Goal: Information Seeking & Learning: Find specific fact

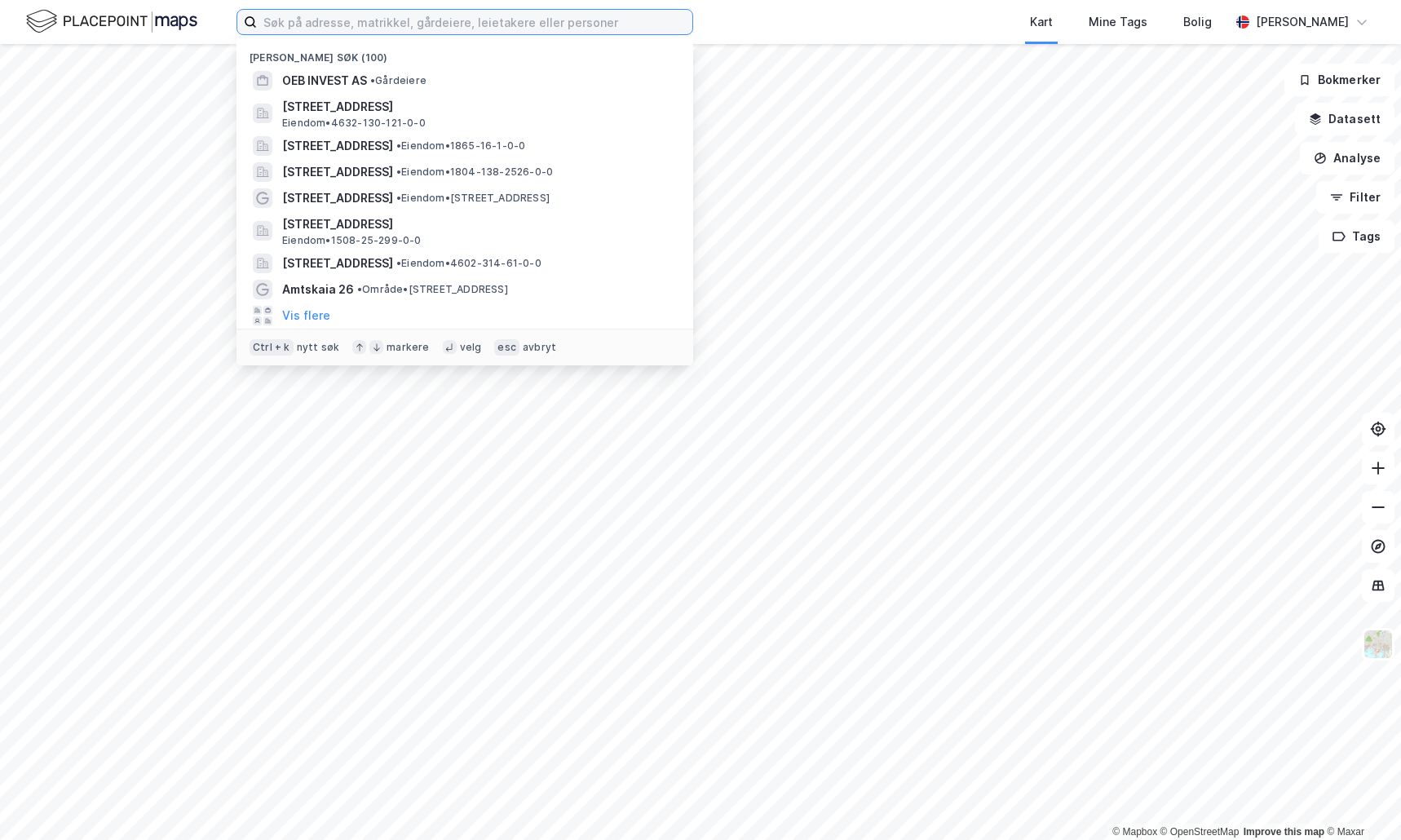
click at [293, 18] on input at bounding box center [474, 22] width 435 height 25
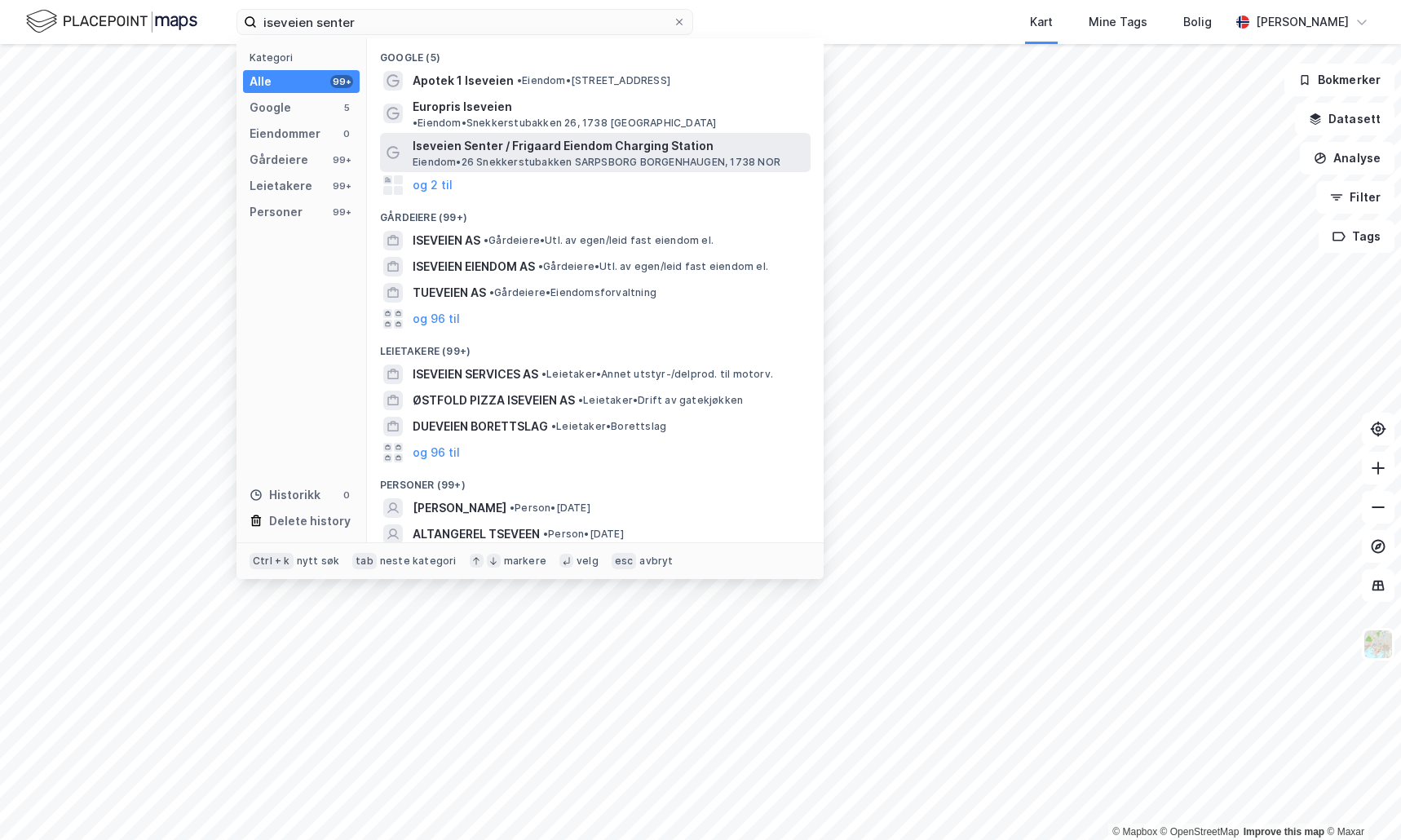
click at [467, 136] on span "Iseveien Senter / Frigaard Eiendom Charging Station" at bounding box center [608, 146] width 391 height 19
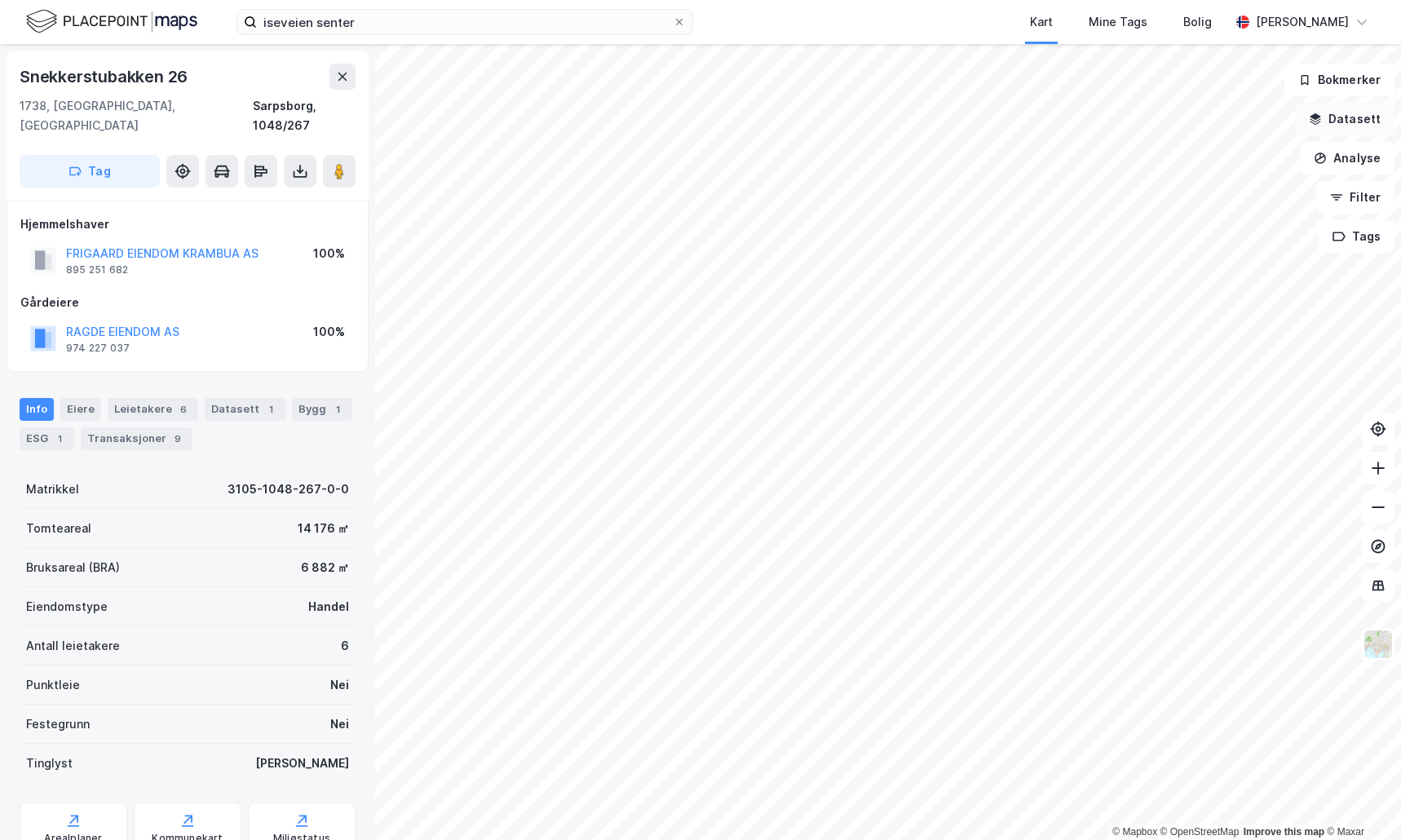
click at [1350, 111] on button "Datasett" at bounding box center [1345, 118] width 100 height 32
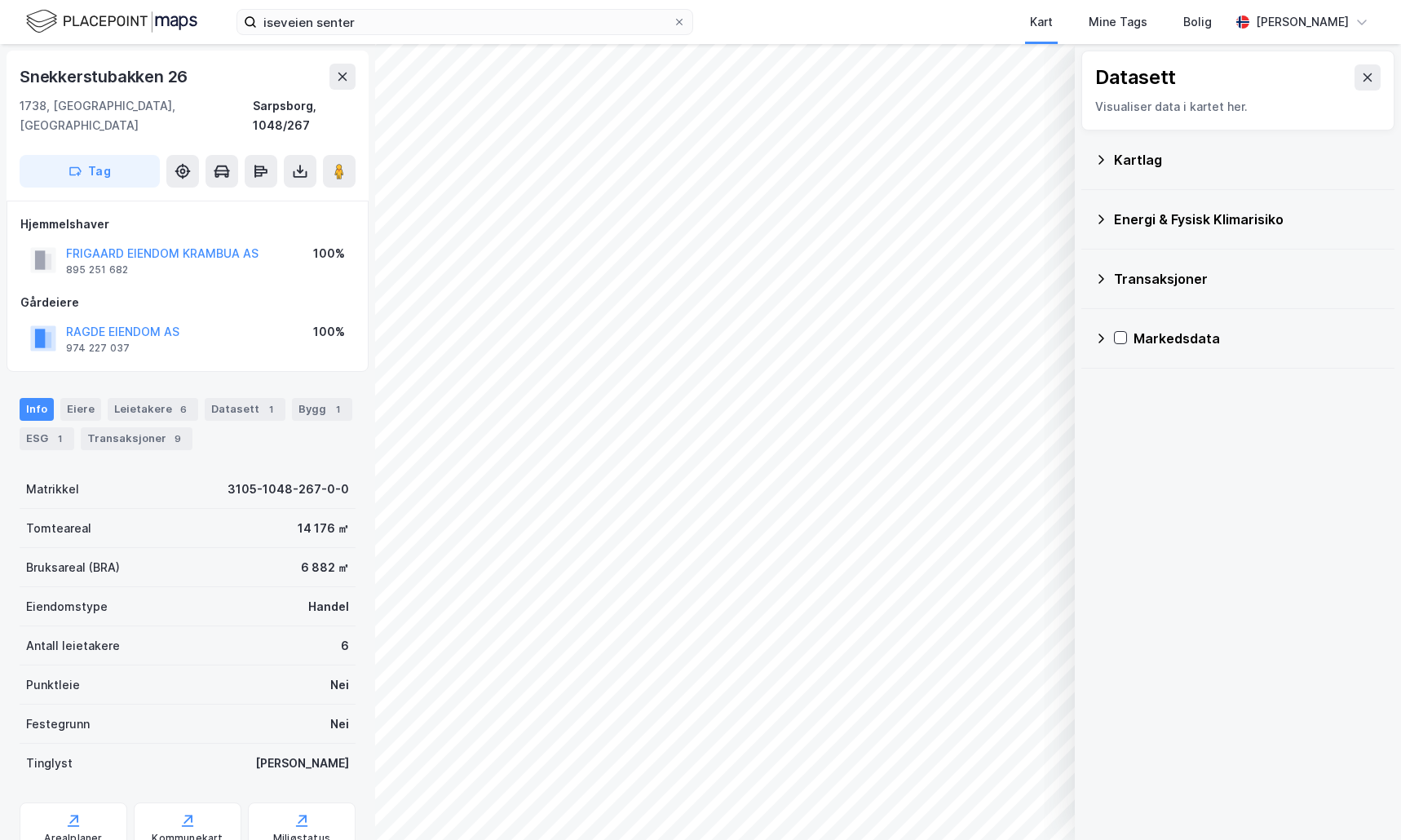
click at [1134, 166] on div "Kartlag" at bounding box center [1248, 160] width 267 height 19
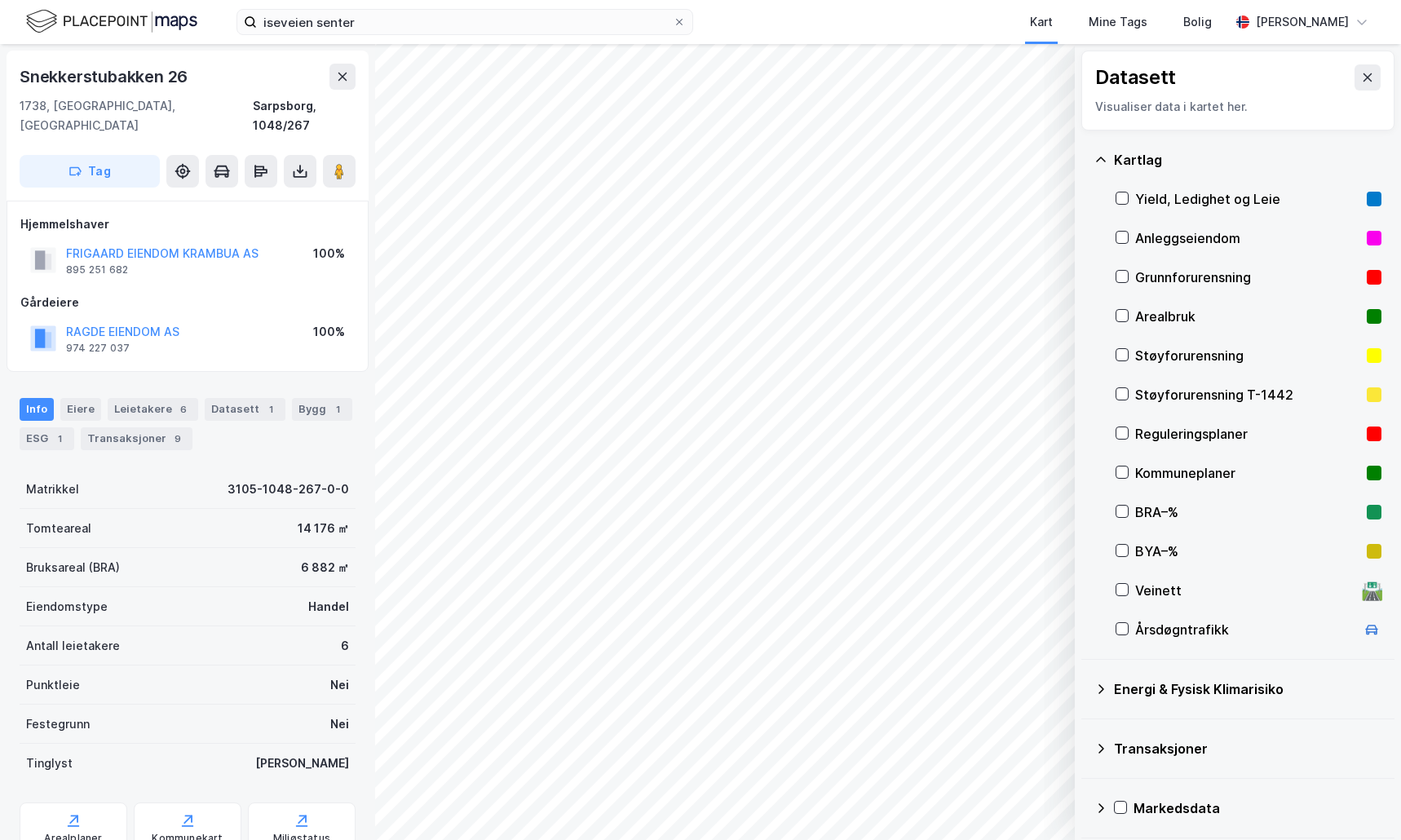
scroll to position [5, 0]
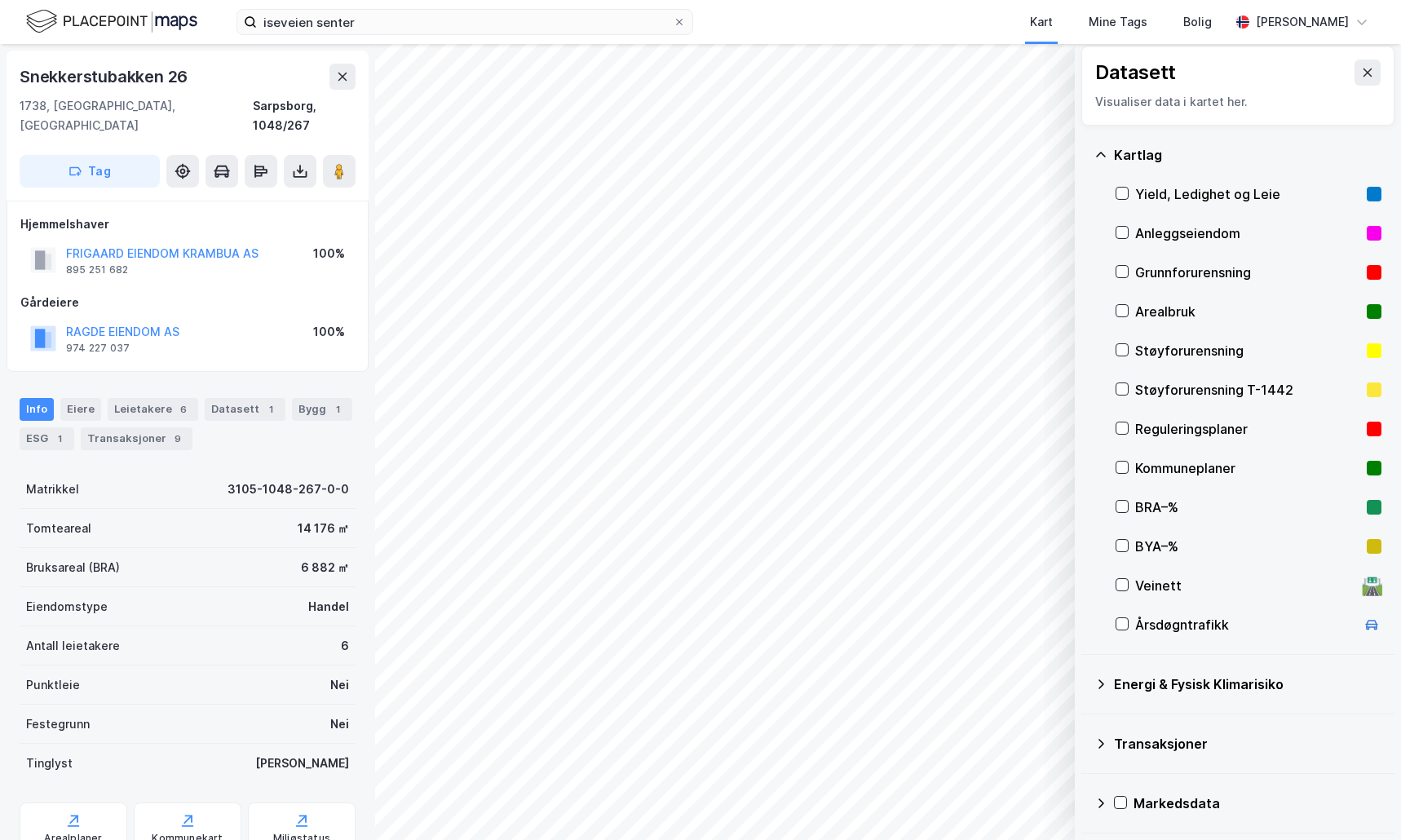
click at [1106, 808] on icon at bounding box center [1100, 803] width 13 height 13
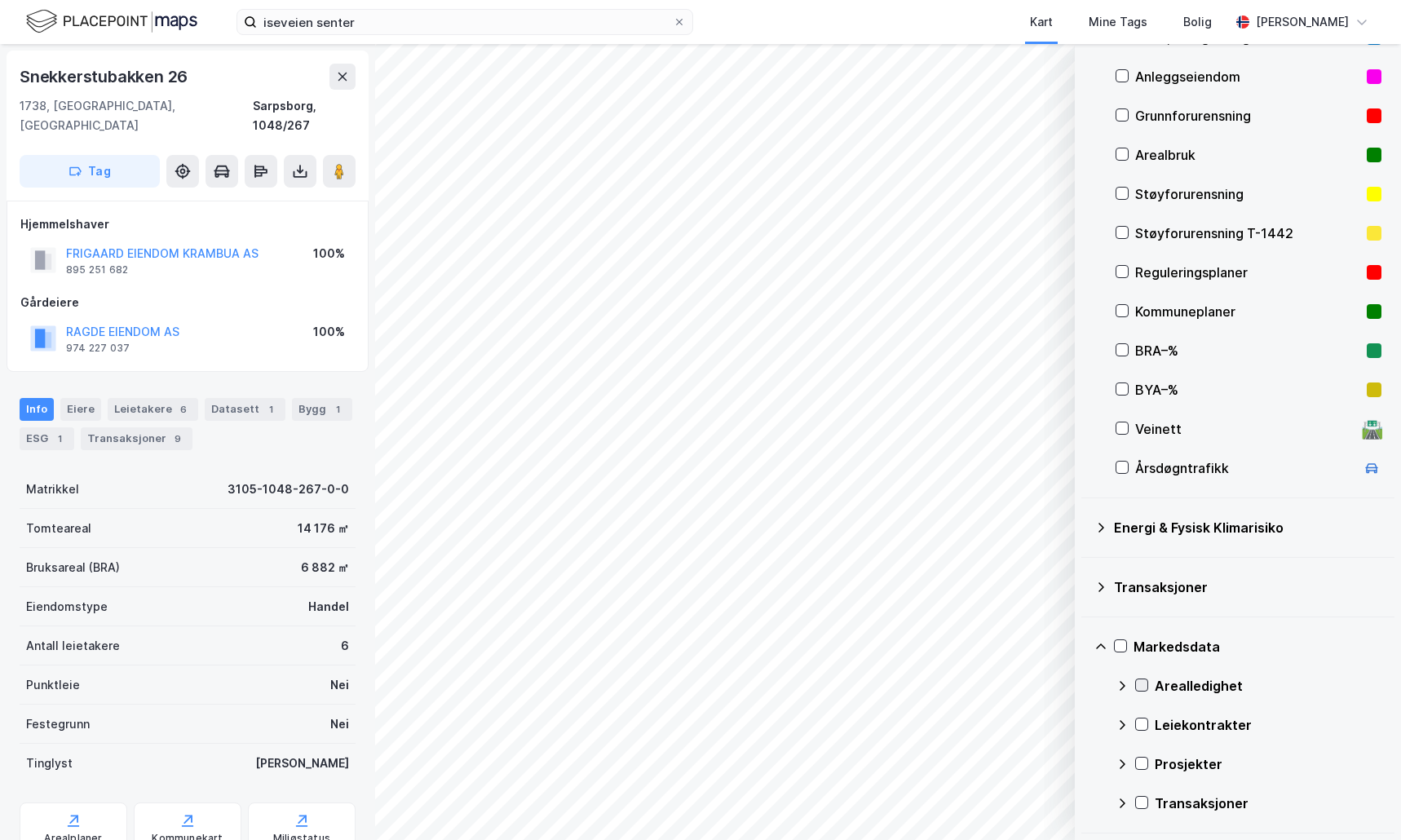
scroll to position [0, 0]
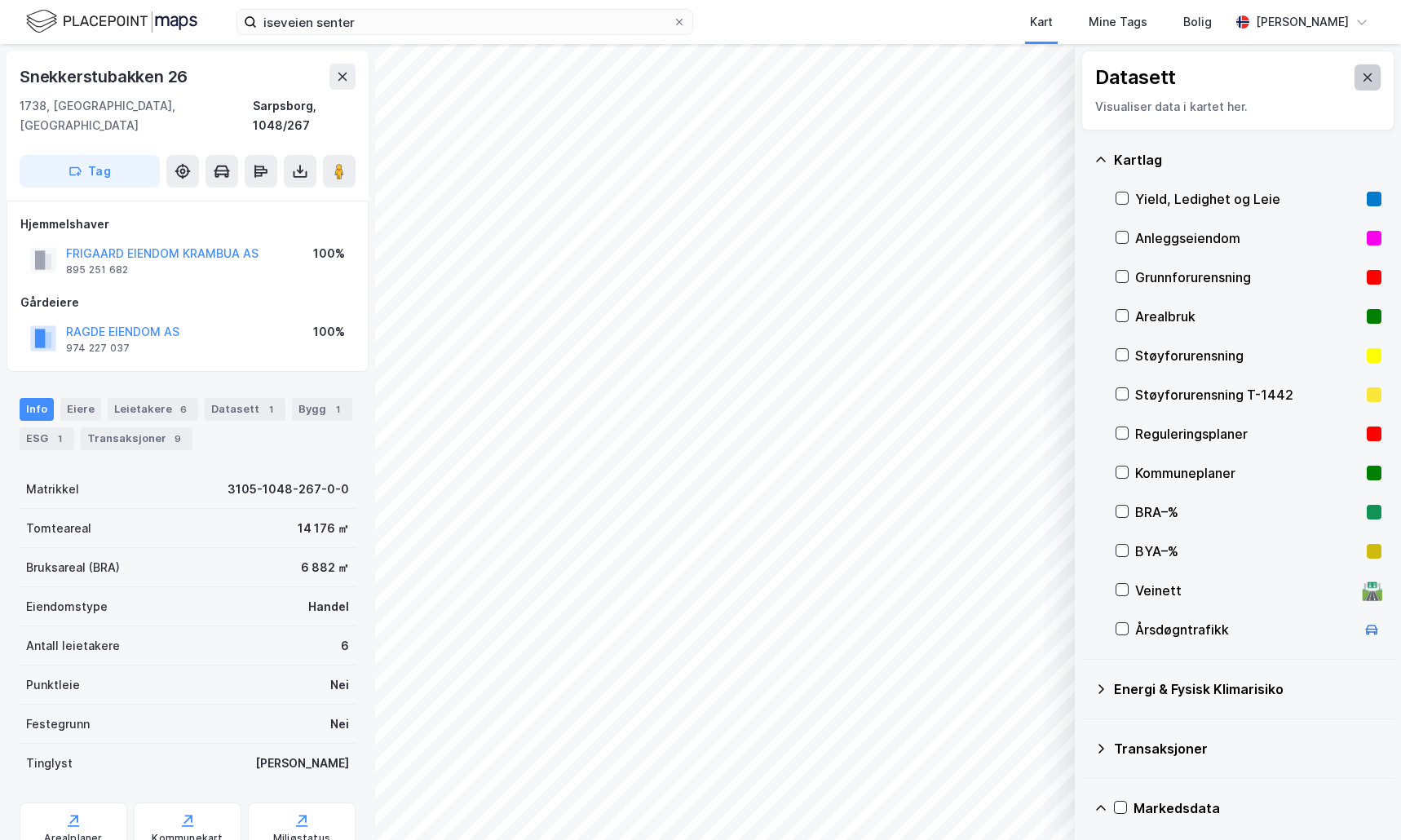
click at [1363, 77] on icon at bounding box center [1368, 77] width 9 height 8
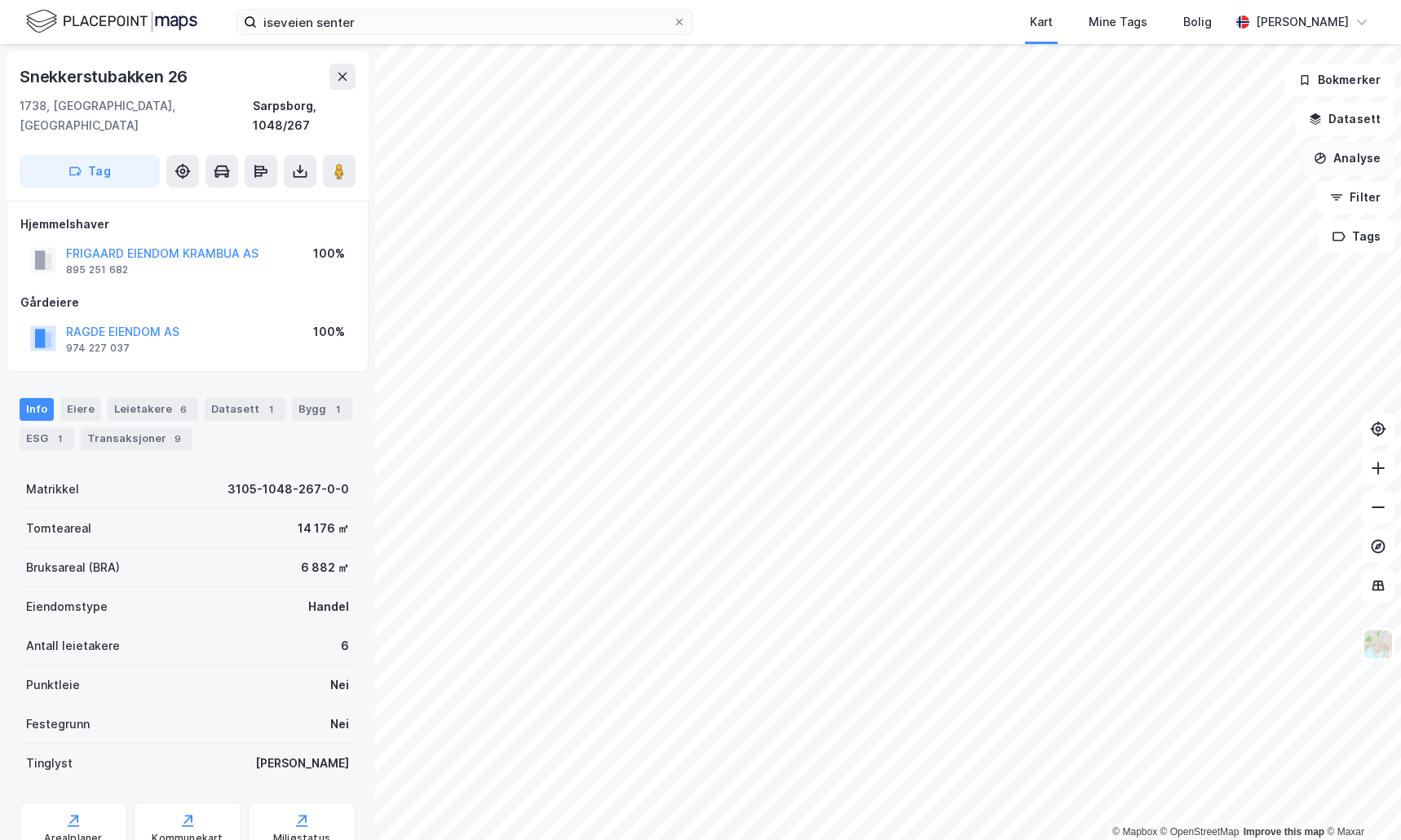
click at [1340, 161] on button "Analyse" at bounding box center [1347, 158] width 95 height 32
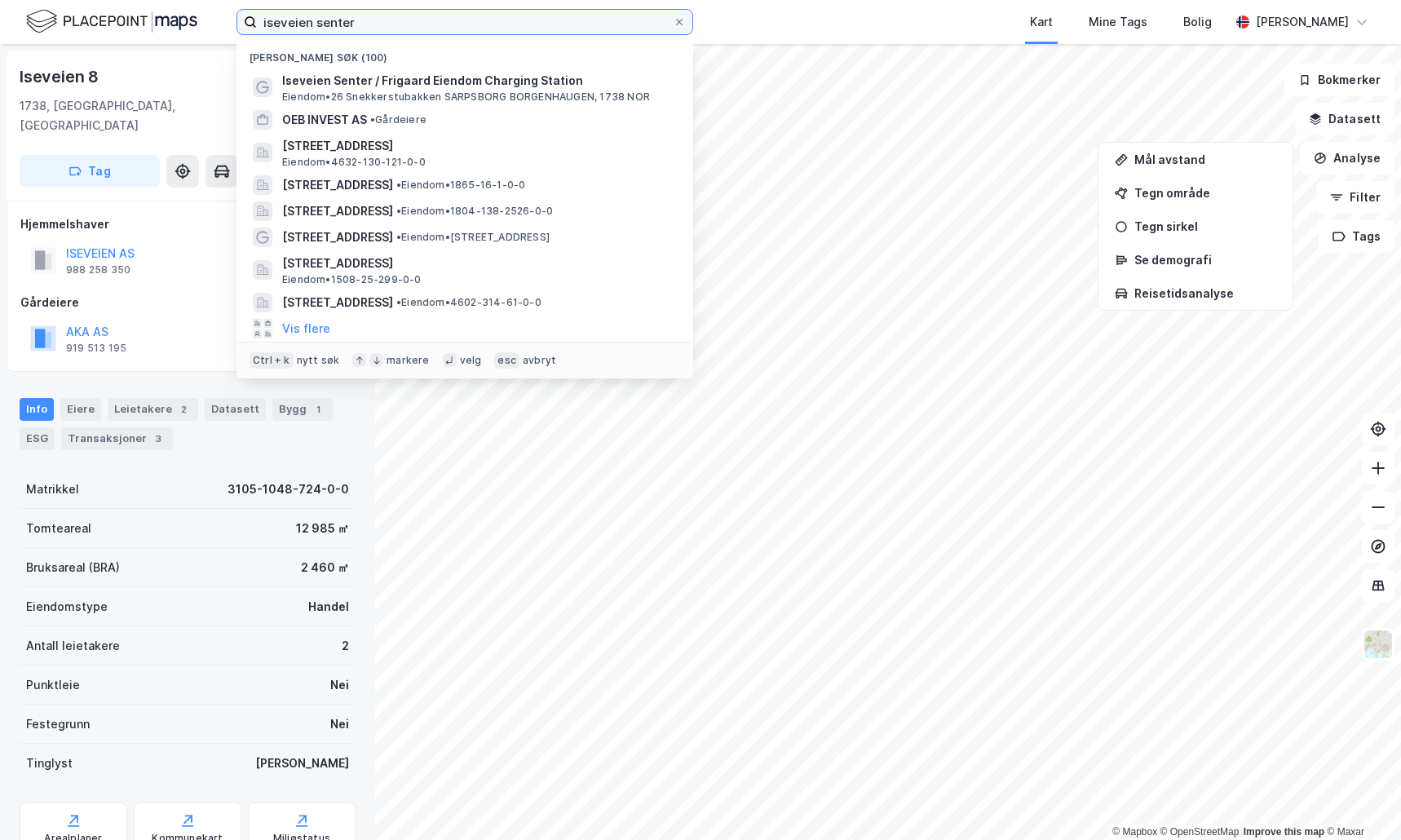
drag, startPoint x: 428, startPoint y: 20, endPoint x: 177, endPoint y: 47, distance: 252.4
click at [177, 47] on div "iseveien senter Nylige søk (100) Iseveien Senter / Frigaard Eiendom Charging St…" at bounding box center [700, 420] width 1401 height 840
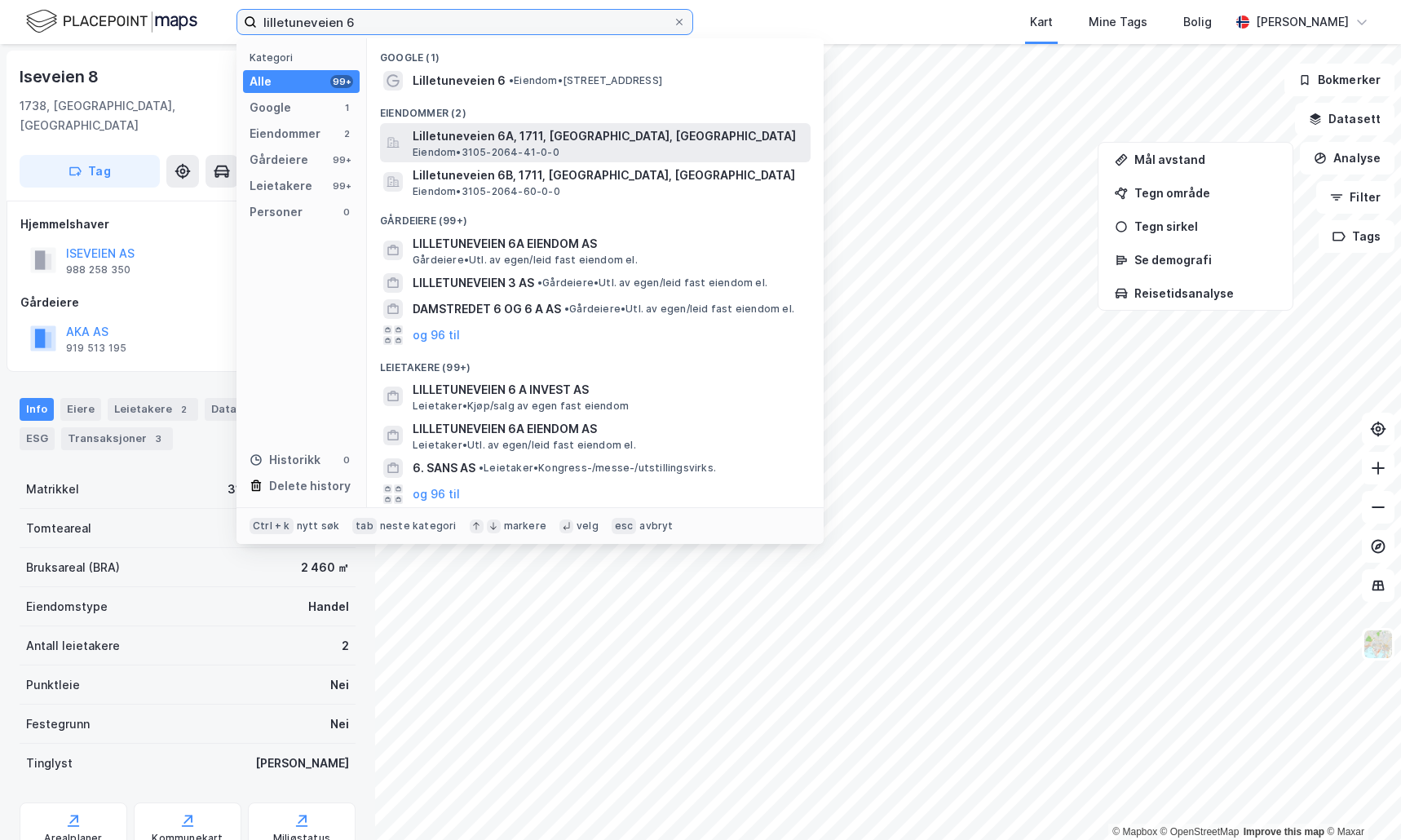
type input "lilletuneveien 6"
click at [448, 137] on span "Lilletuneveien 6A, 1711, [GEOGRAPHIC_DATA], [GEOGRAPHIC_DATA]" at bounding box center [608, 136] width 391 height 19
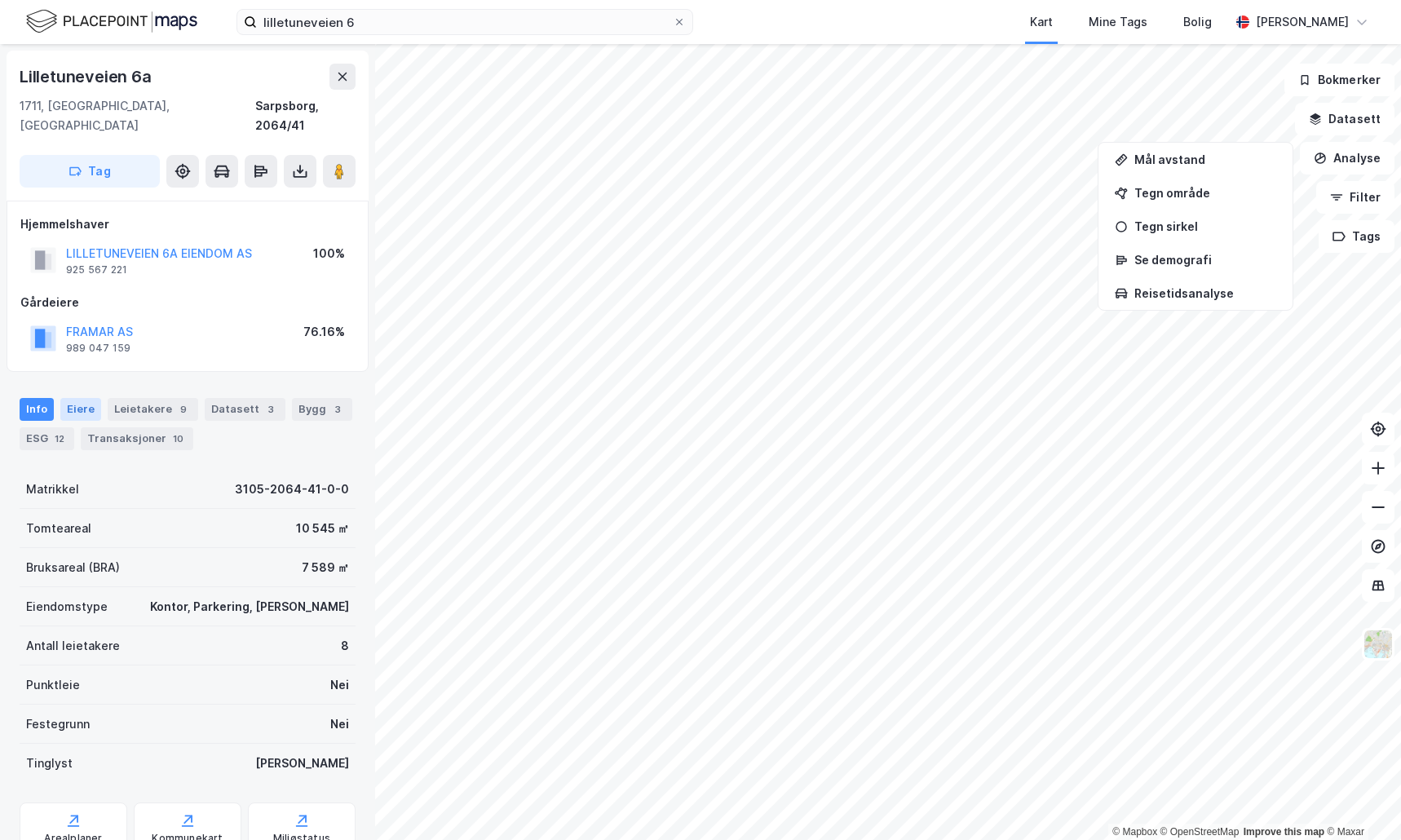
click at [71, 397] on div "Eiere" at bounding box center [80, 408] width 41 height 23
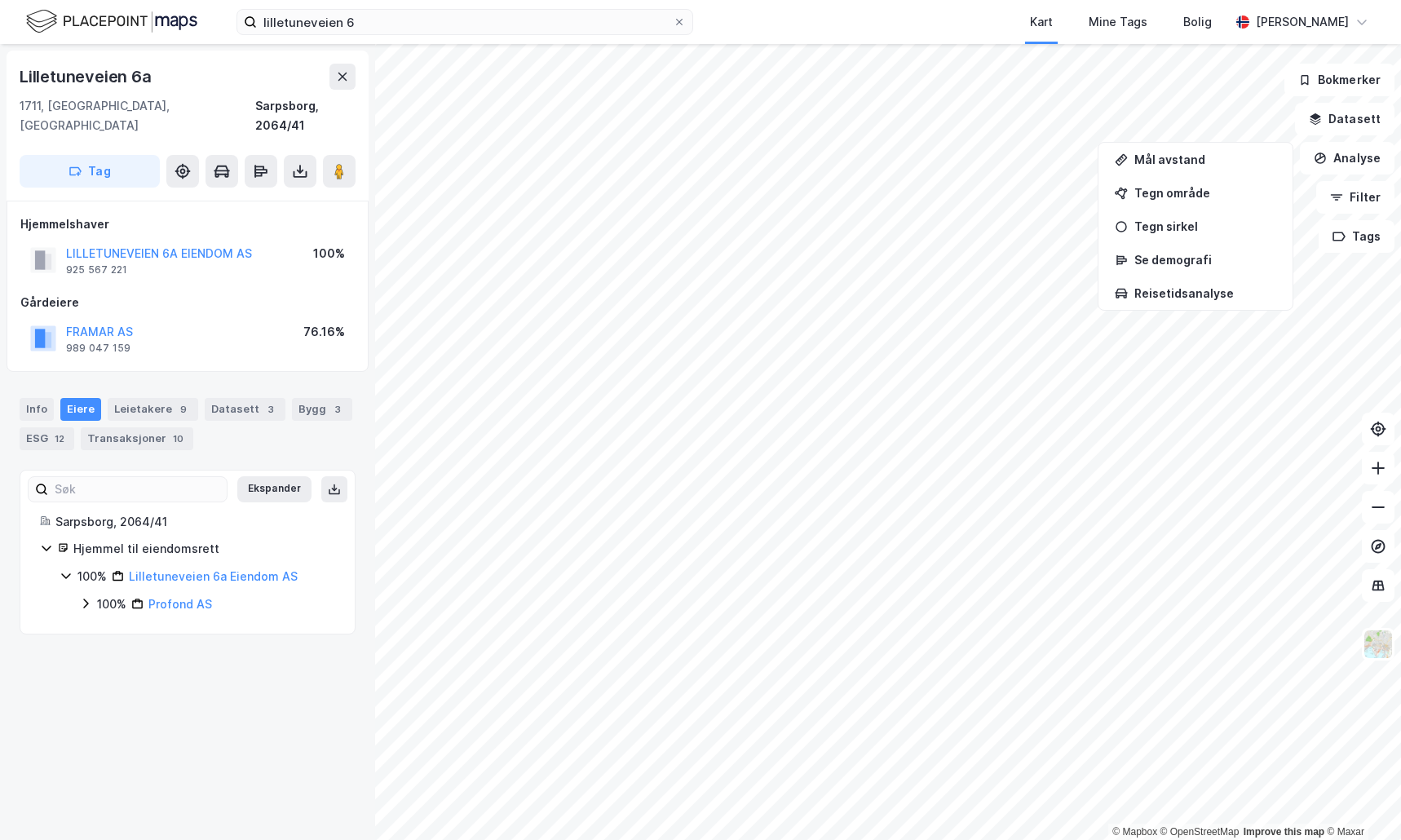
click at [84, 599] on icon at bounding box center [85, 604] width 5 height 10
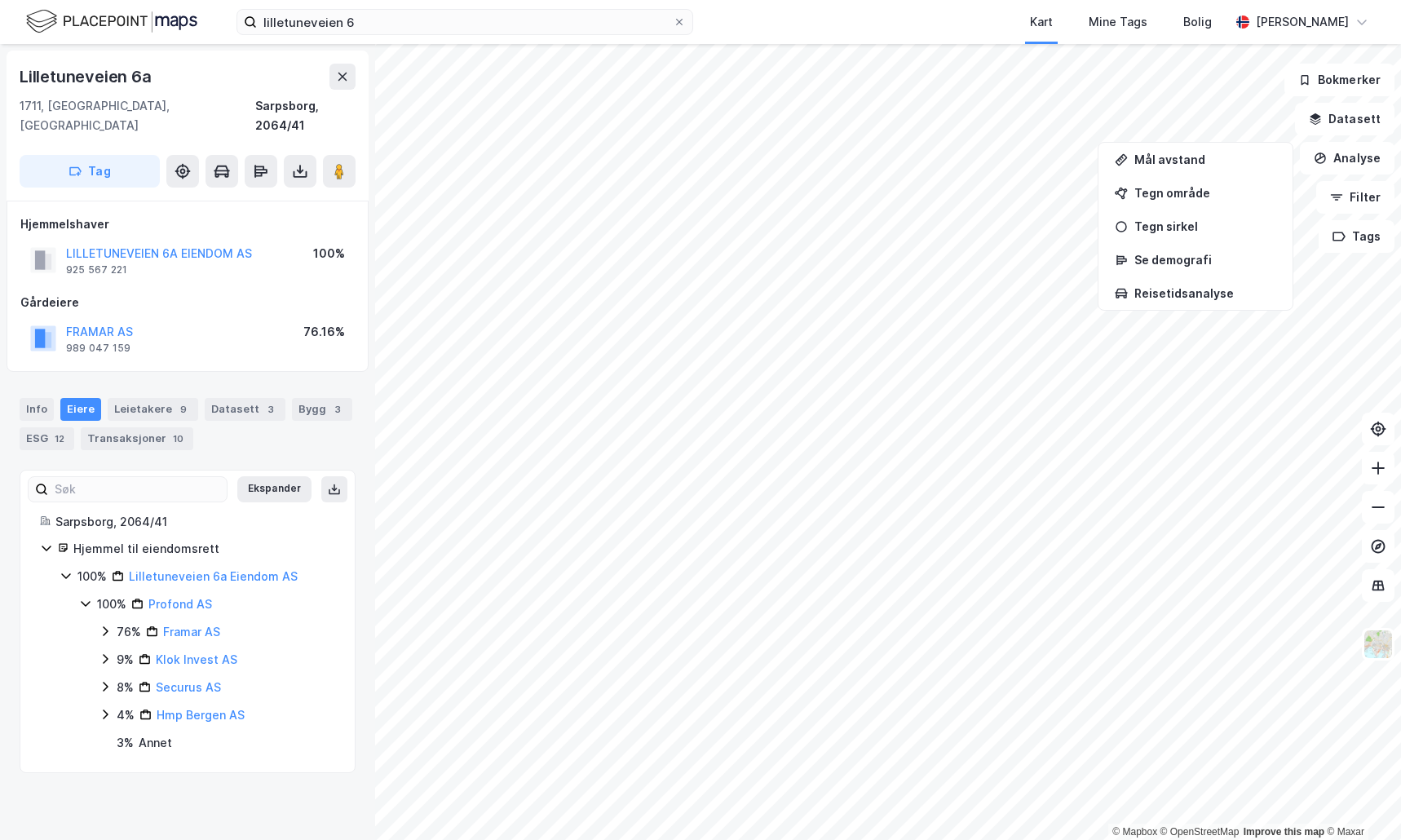
click at [103, 624] on icon at bounding box center [105, 631] width 13 height 13
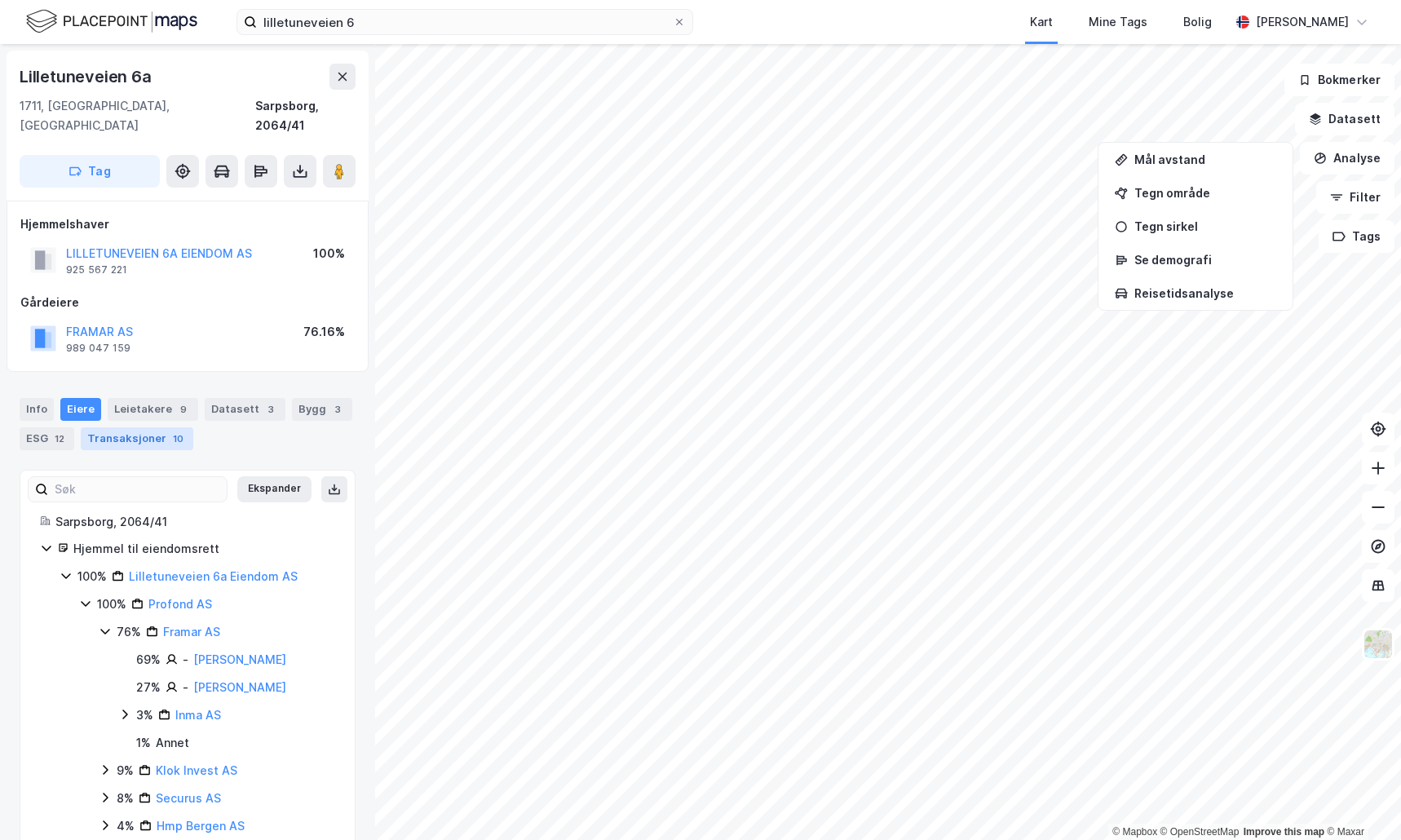
click at [132, 427] on div "Transaksjoner 10" at bounding box center [137, 438] width 113 height 23
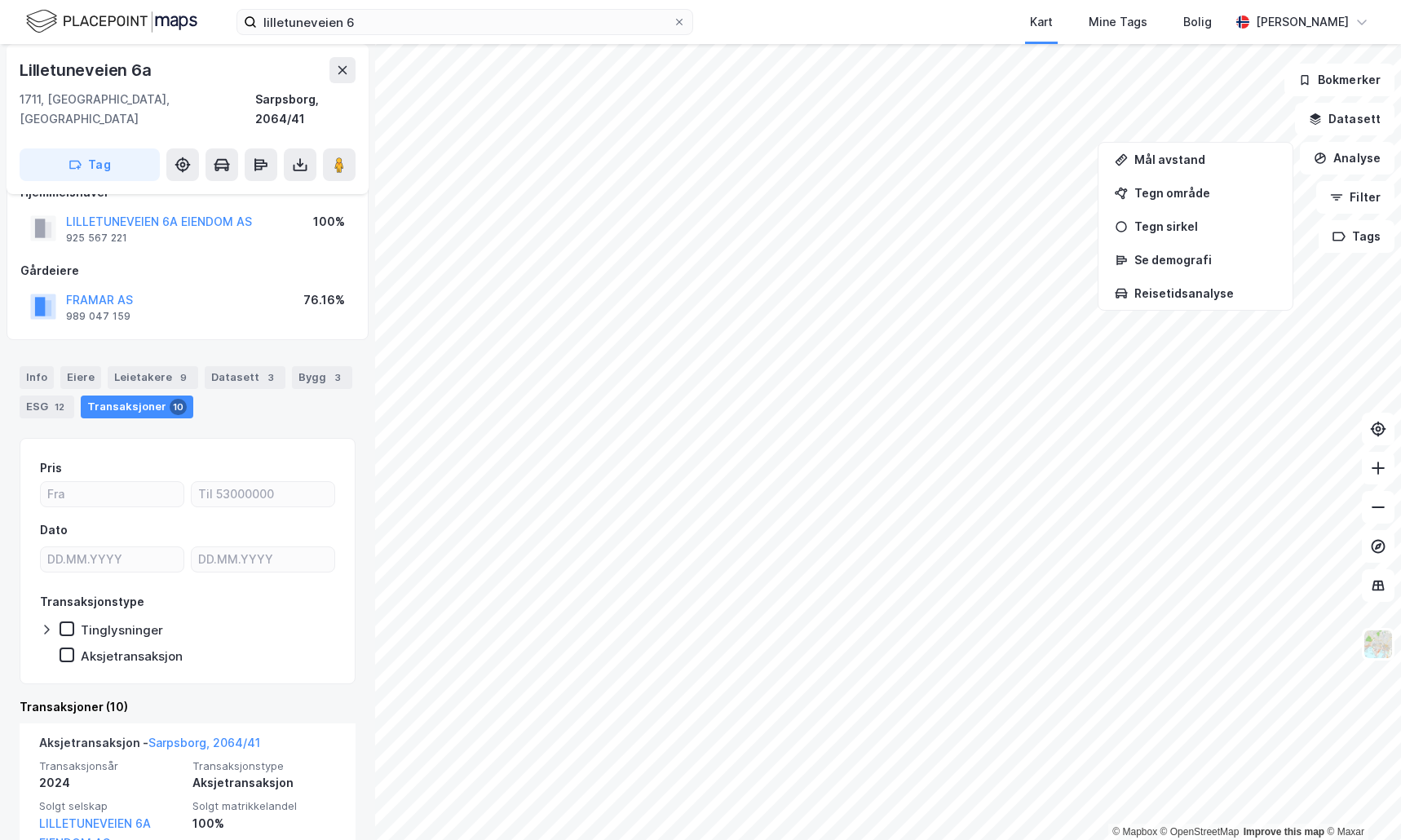
scroll to position [31, 0]
click at [71, 367] on div "Eiere" at bounding box center [80, 378] width 41 height 23
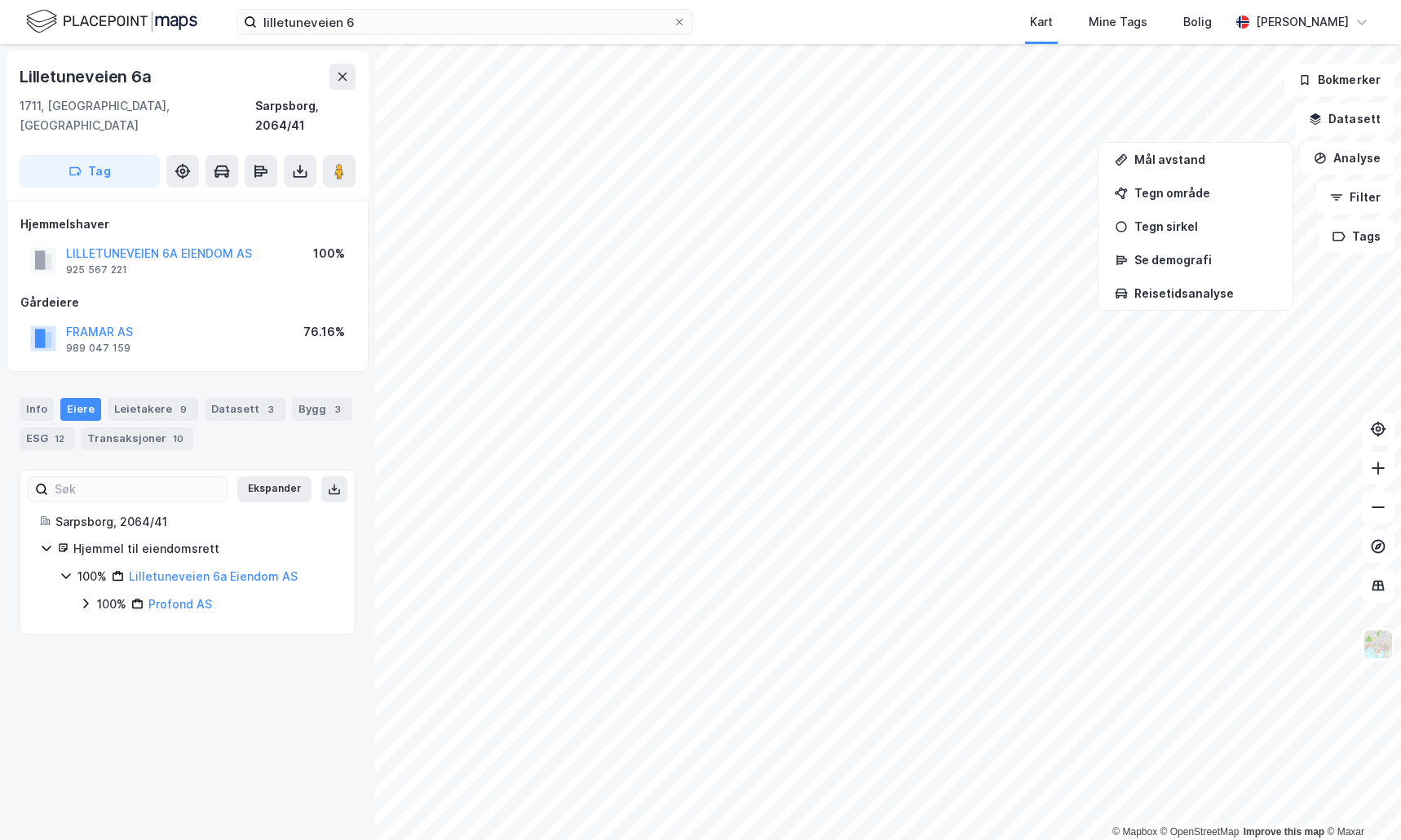
click at [88, 597] on icon at bounding box center [86, 603] width 13 height 13
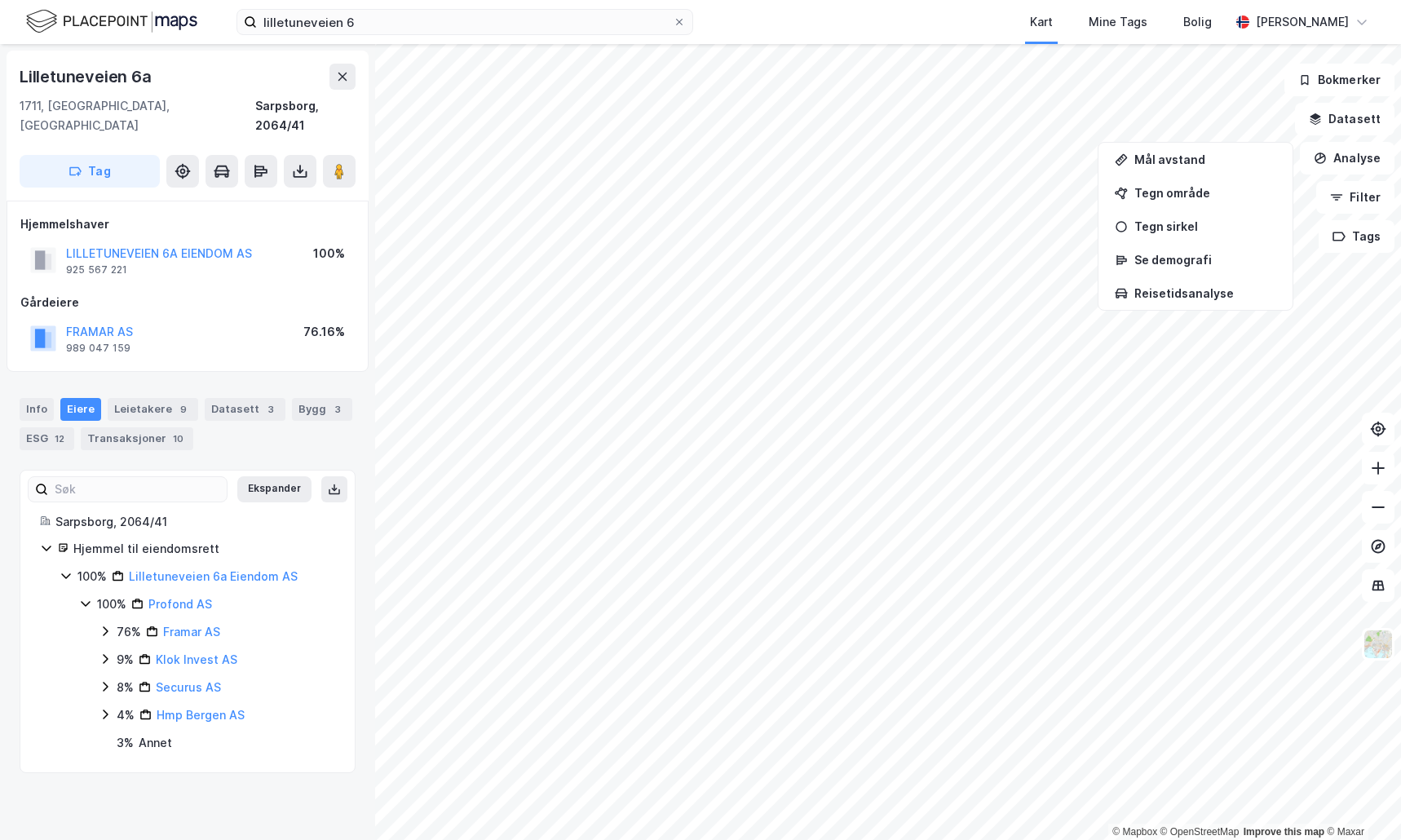
click at [103, 624] on icon at bounding box center [105, 631] width 13 height 13
